Goal: Task Accomplishment & Management: Manage account settings

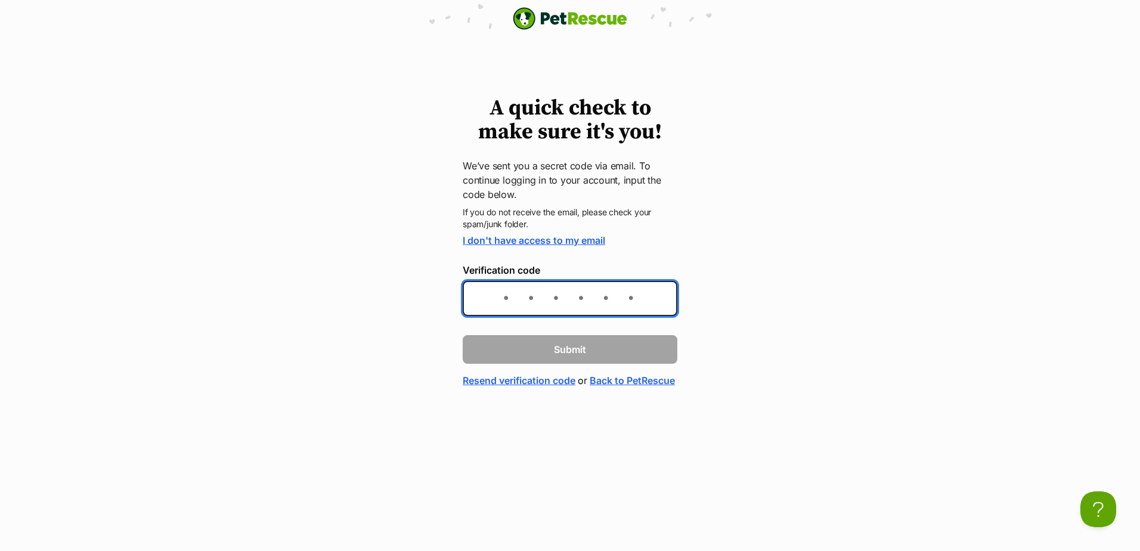
click at [497, 301] on input "Verification code" at bounding box center [570, 298] width 215 height 35
paste input "e0ecc0"
type input "e0ecc0"
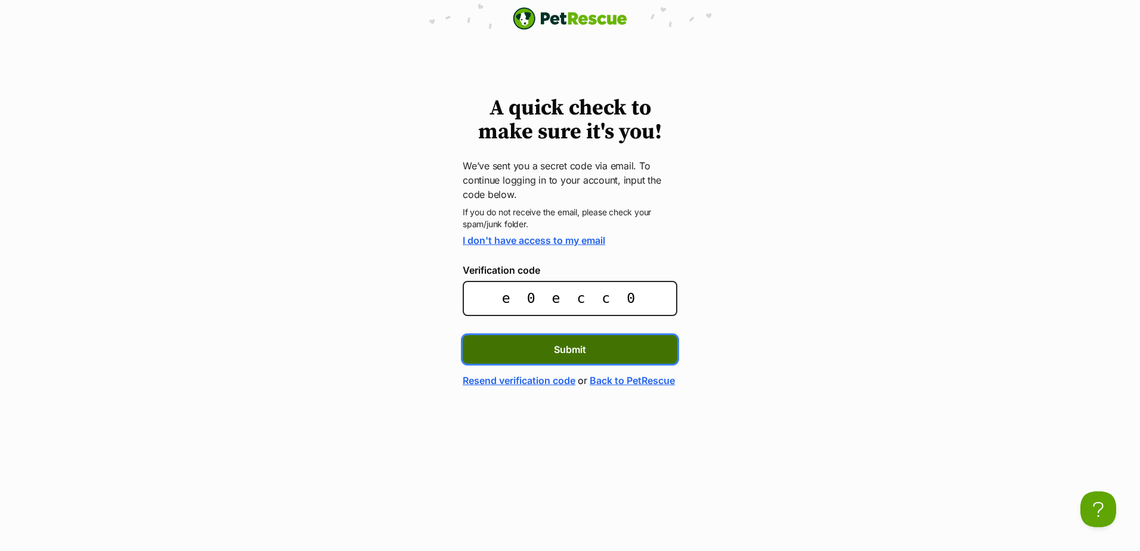
click at [551, 357] on button "Submit" at bounding box center [570, 349] width 215 height 29
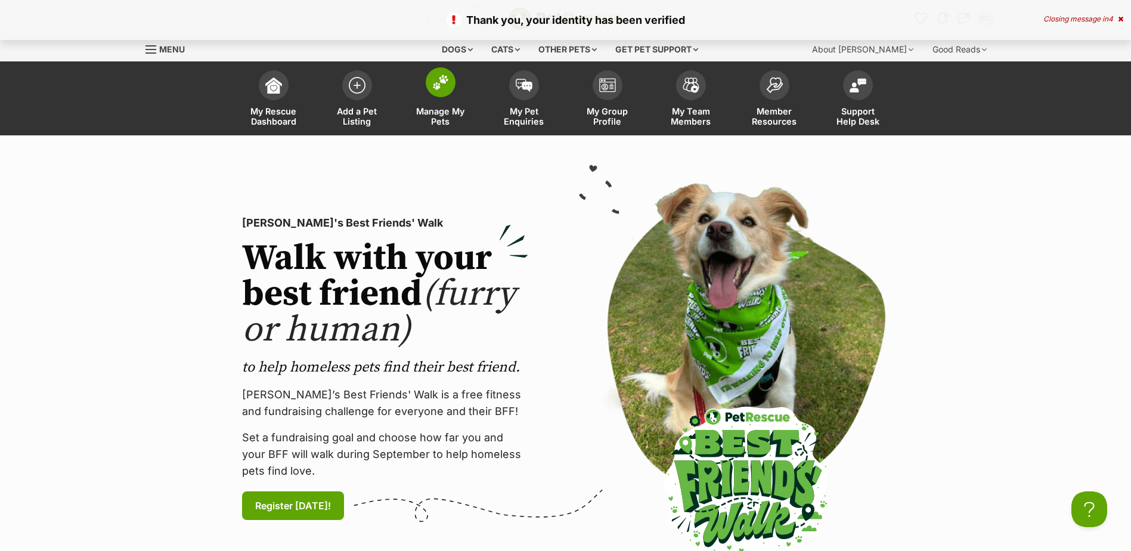
click at [442, 116] on span "Manage My Pets" at bounding box center [441, 116] width 54 height 20
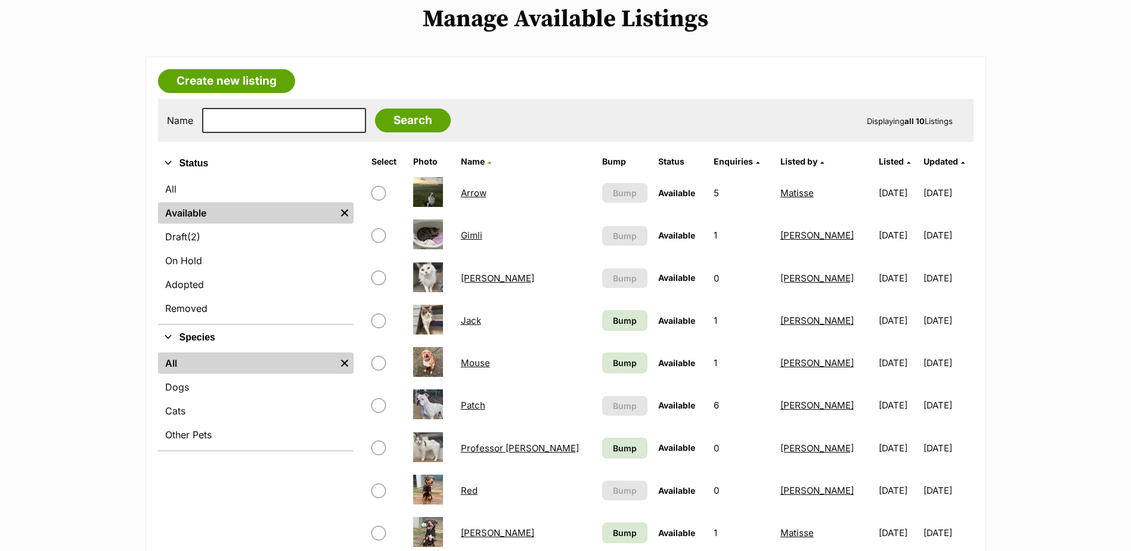
scroll to position [179, 0]
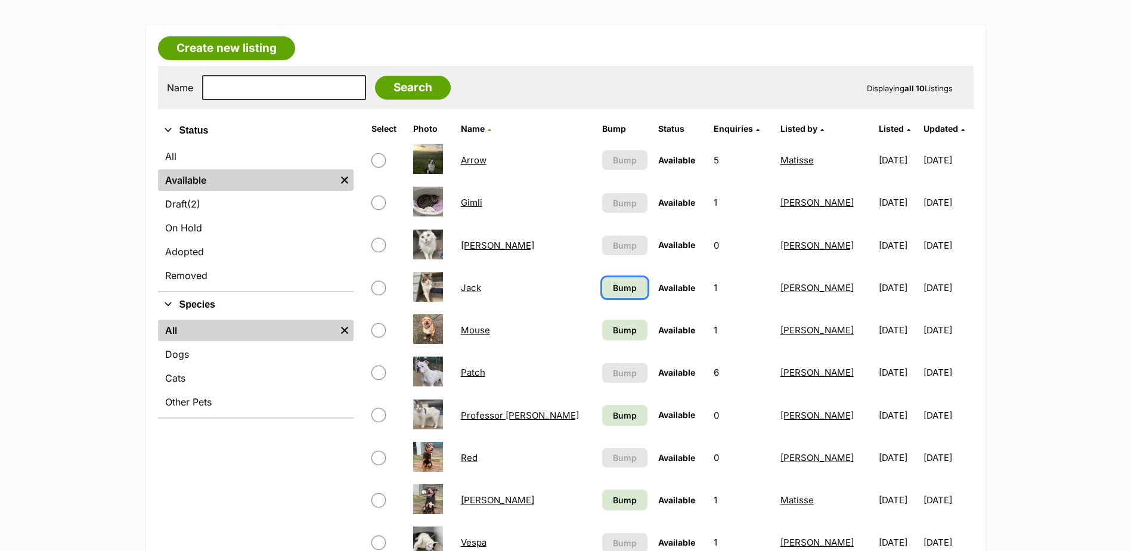
click at [613, 287] on span "Bump" at bounding box center [625, 287] width 24 height 13
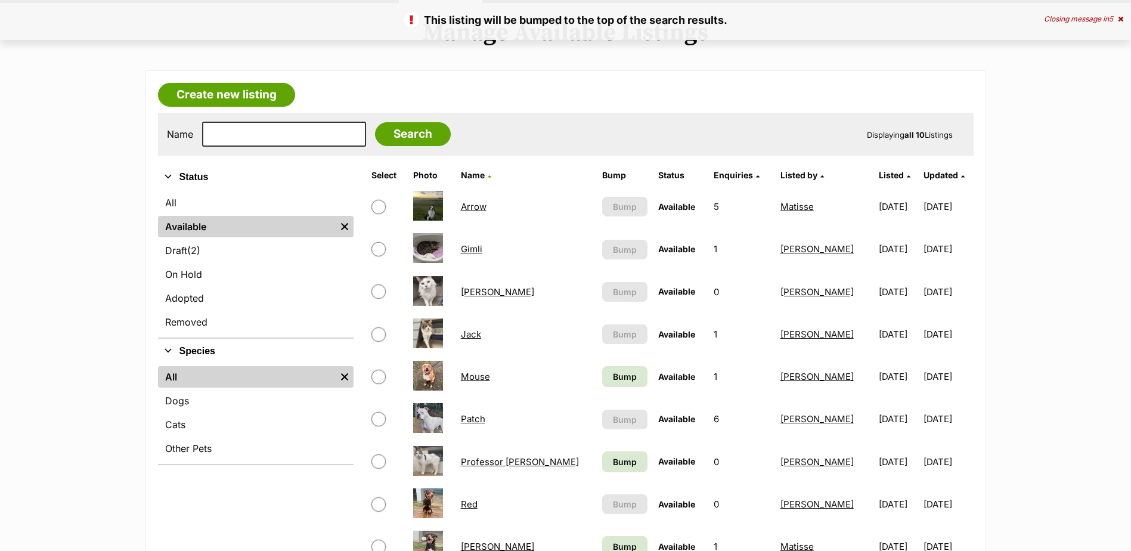
scroll to position [298, 0]
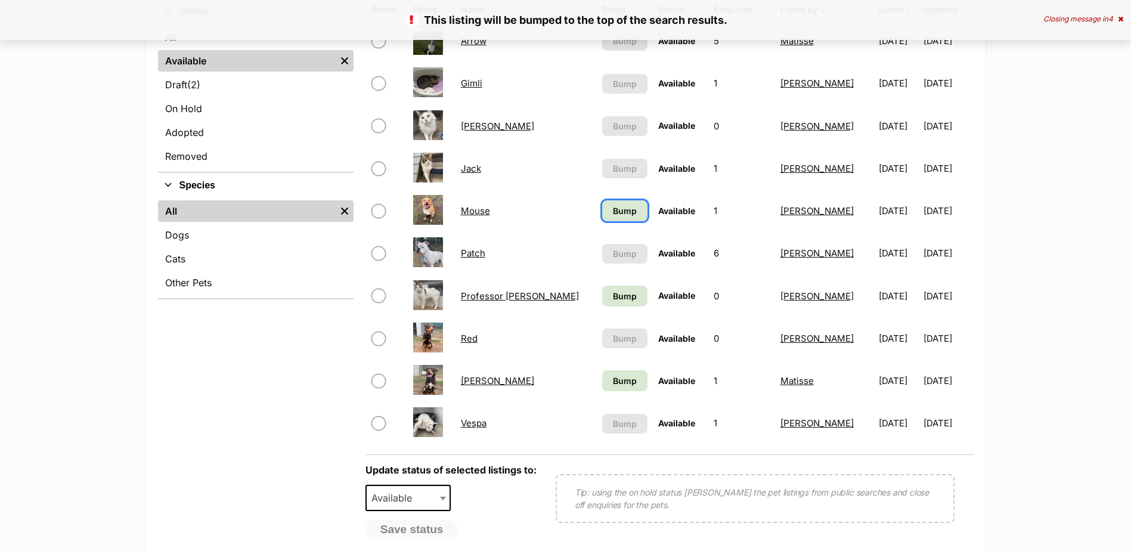
click at [613, 209] on span "Bump" at bounding box center [625, 210] width 24 height 13
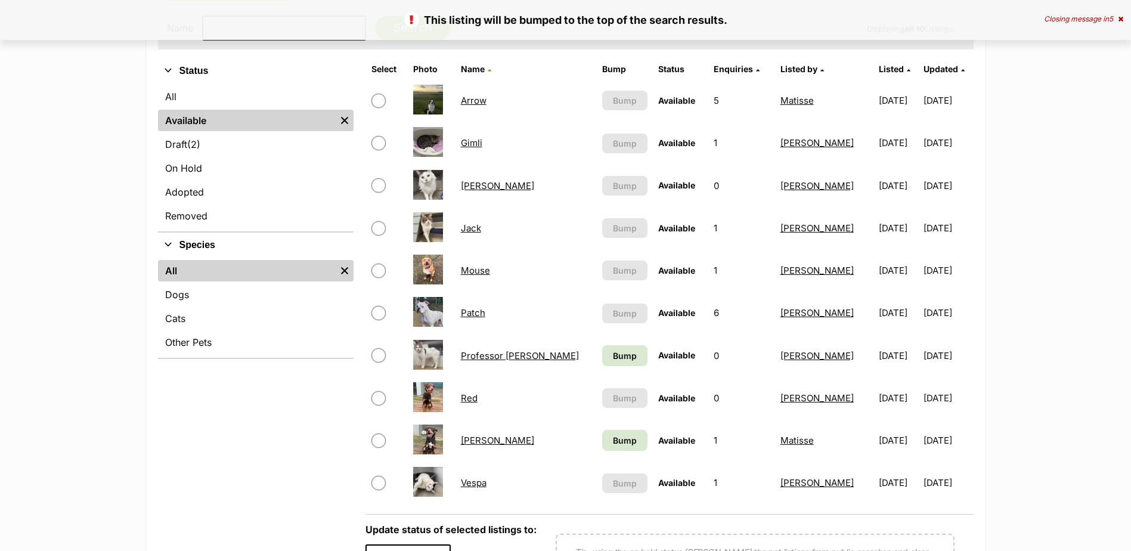
scroll to position [417, 0]
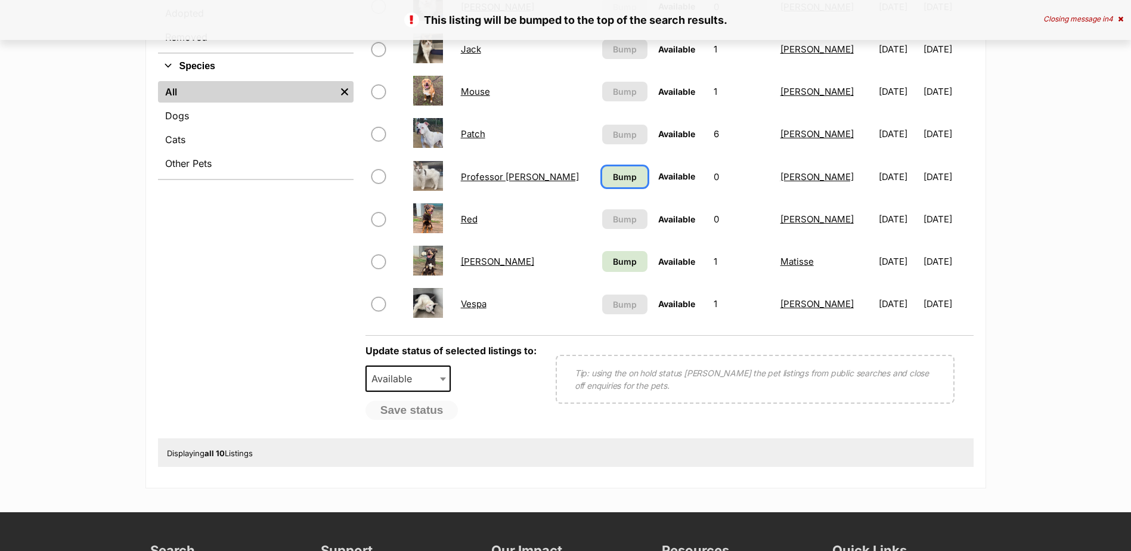
click at [613, 180] on span "Bump" at bounding box center [625, 176] width 24 height 13
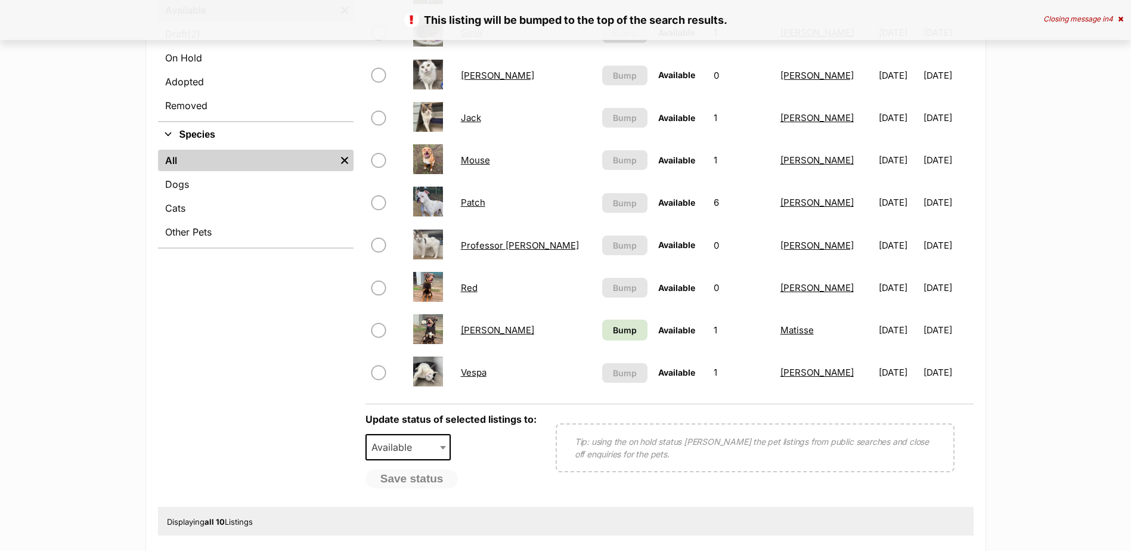
scroll to position [417, 0]
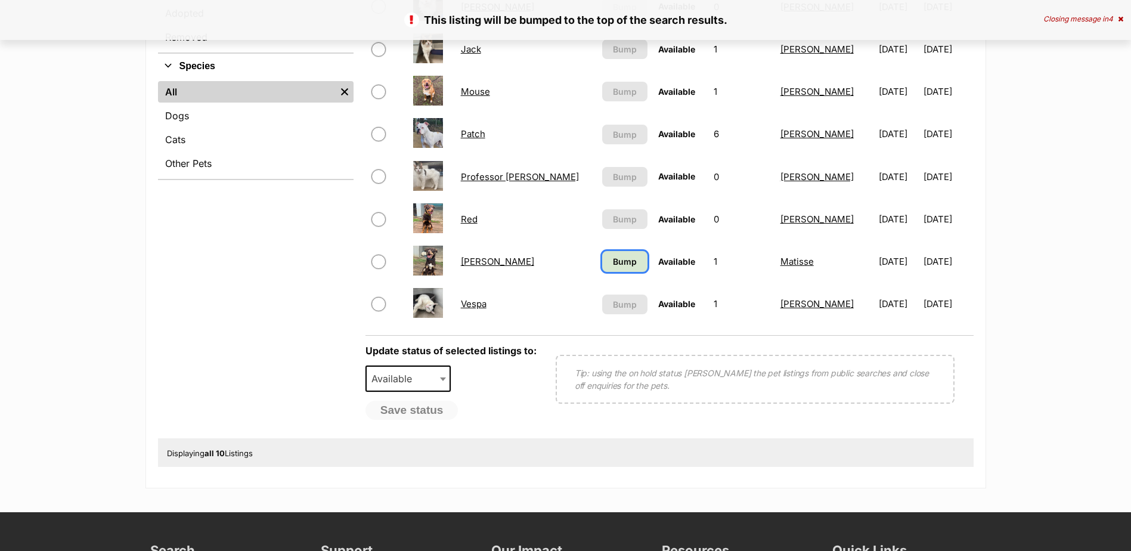
click at [613, 258] on span "Bump" at bounding box center [625, 261] width 24 height 13
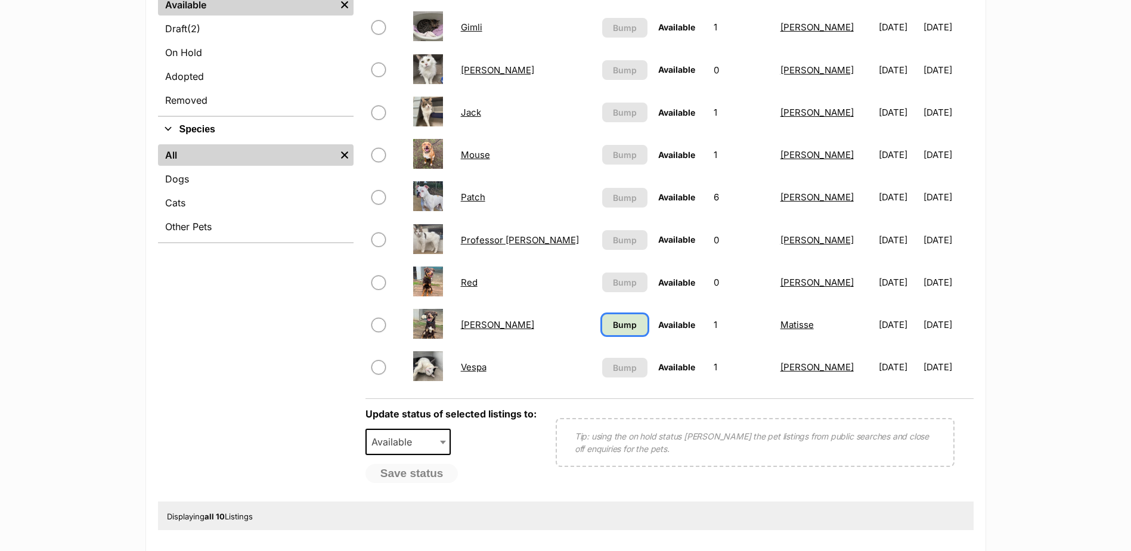
scroll to position [240, 0]
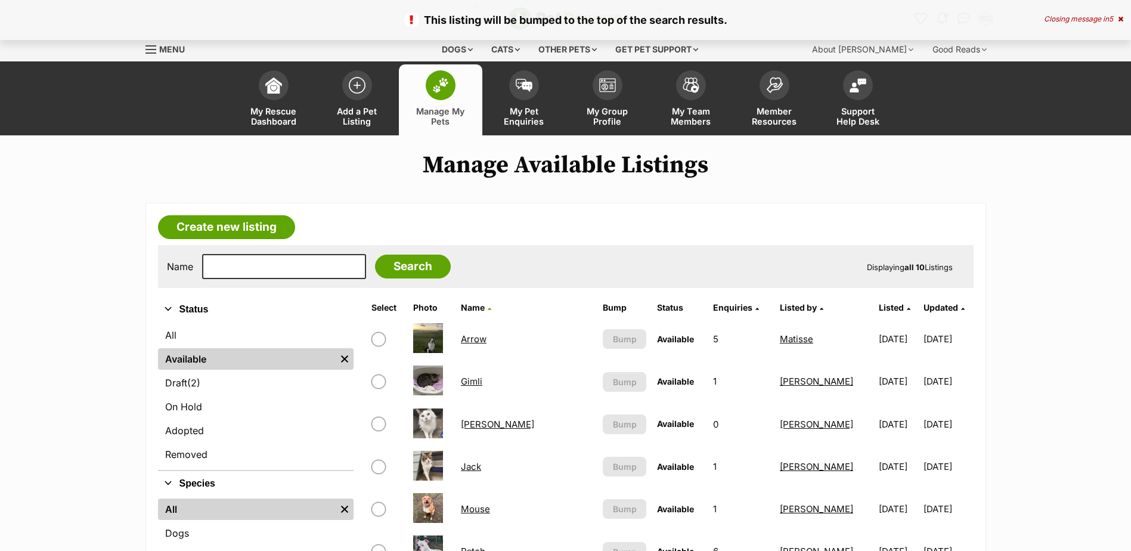
scroll to position [179, 0]
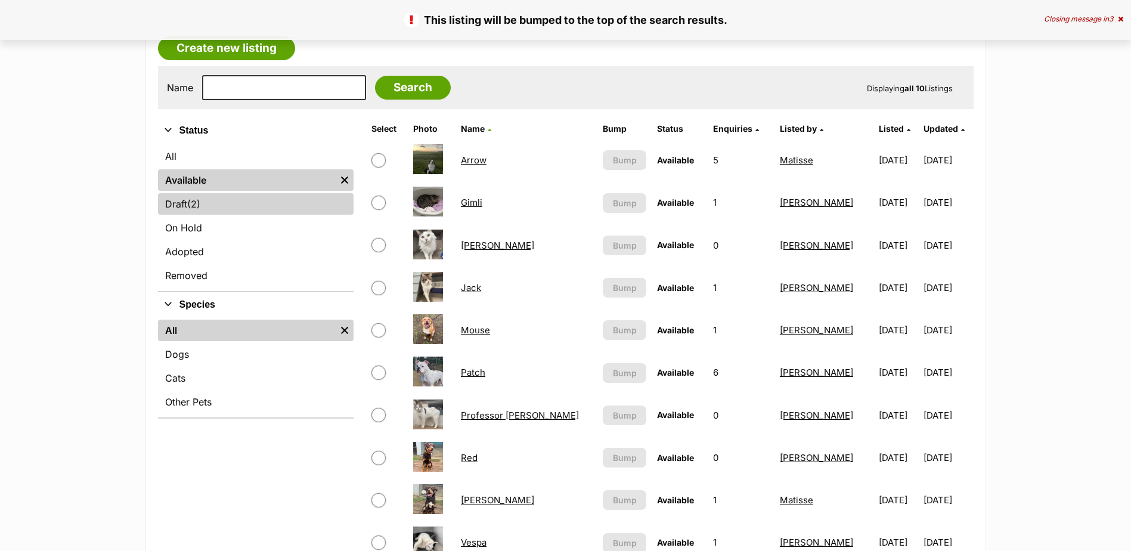
click at [178, 204] on link "Draft (2) Items" at bounding box center [255, 203] width 195 height 21
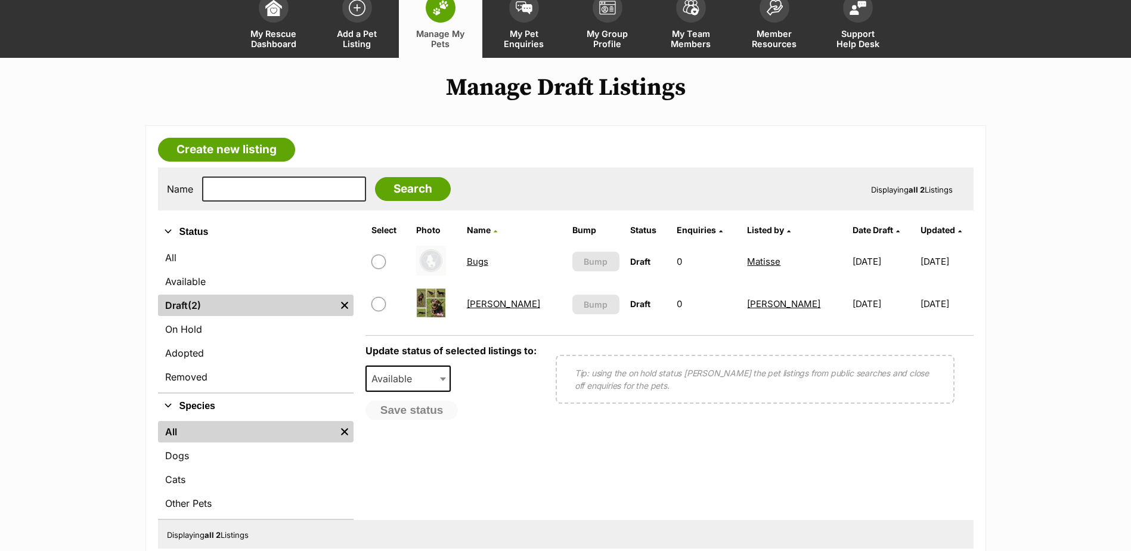
scroll to position [179, 0]
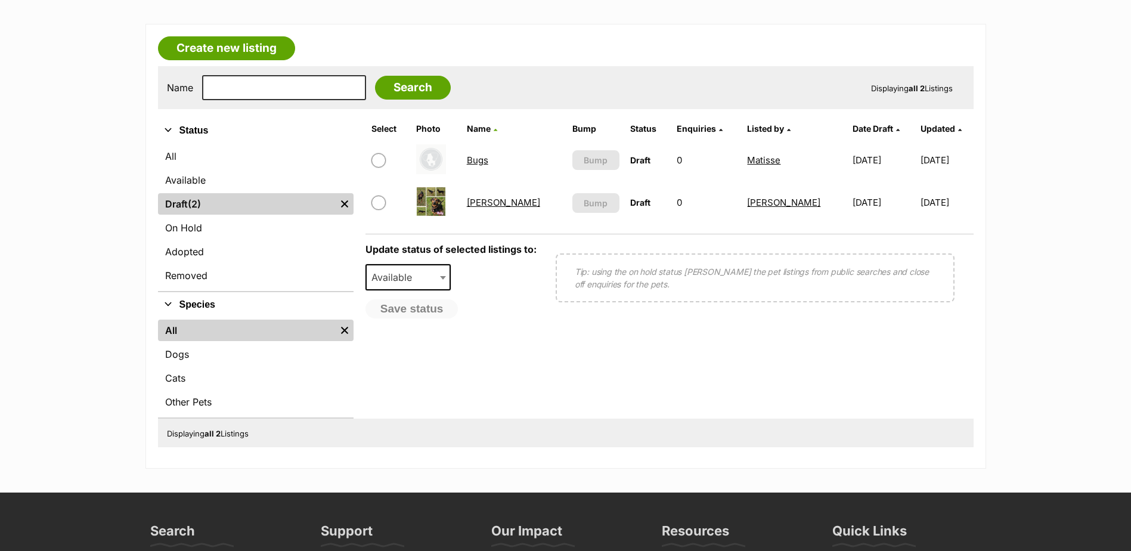
click at [381, 206] on input "checkbox" at bounding box center [378, 202] width 14 height 14
checkbox input "true"
click at [414, 274] on span "Available" at bounding box center [395, 277] width 57 height 17
select select "removed"
click at [418, 312] on button "Save status" at bounding box center [412, 309] width 94 height 20
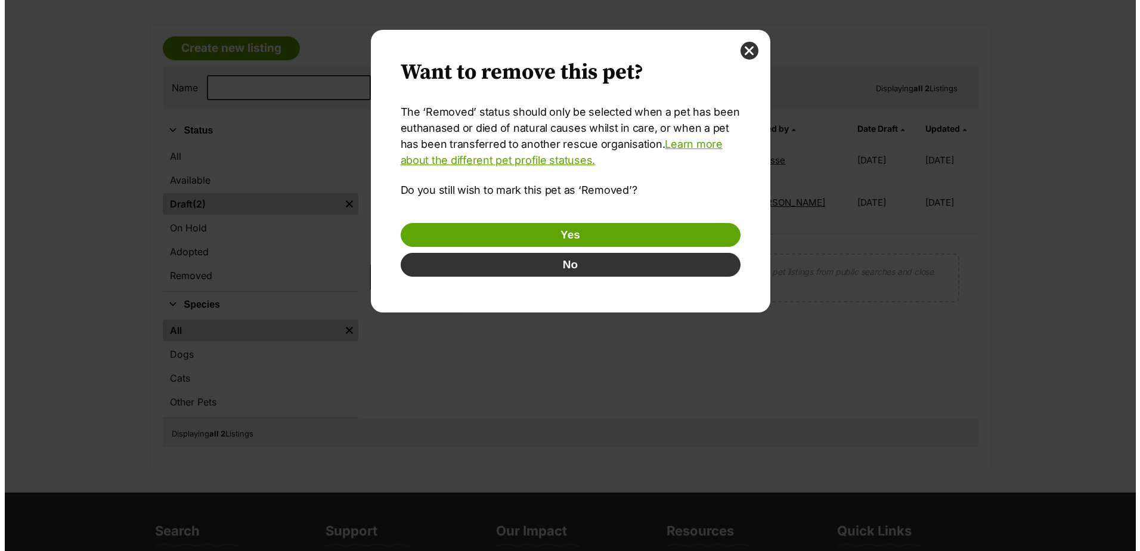
scroll to position [0, 0]
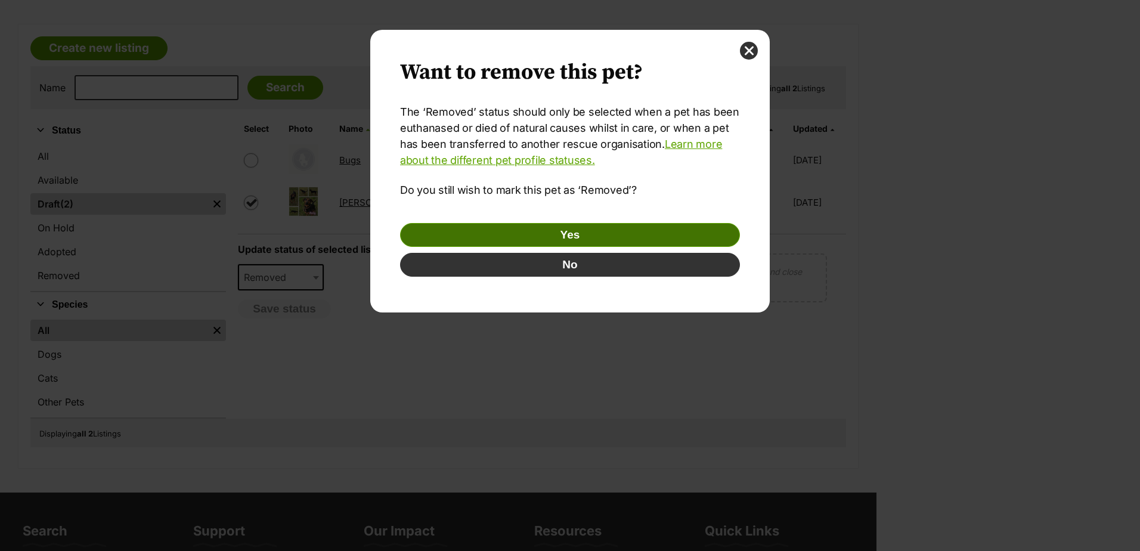
click at [564, 231] on button "Yes" at bounding box center [570, 235] width 340 height 24
